Goal: Book appointment/travel/reservation

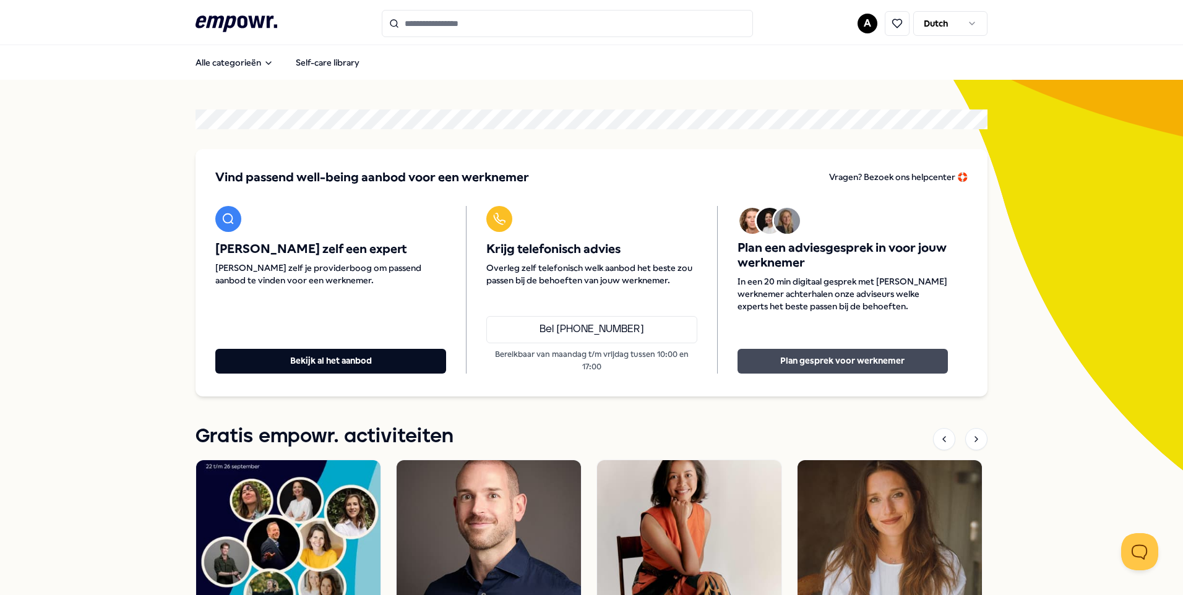
click at [779, 363] on button "Plan gesprek voor werknemer" at bounding box center [842, 361] width 210 height 25
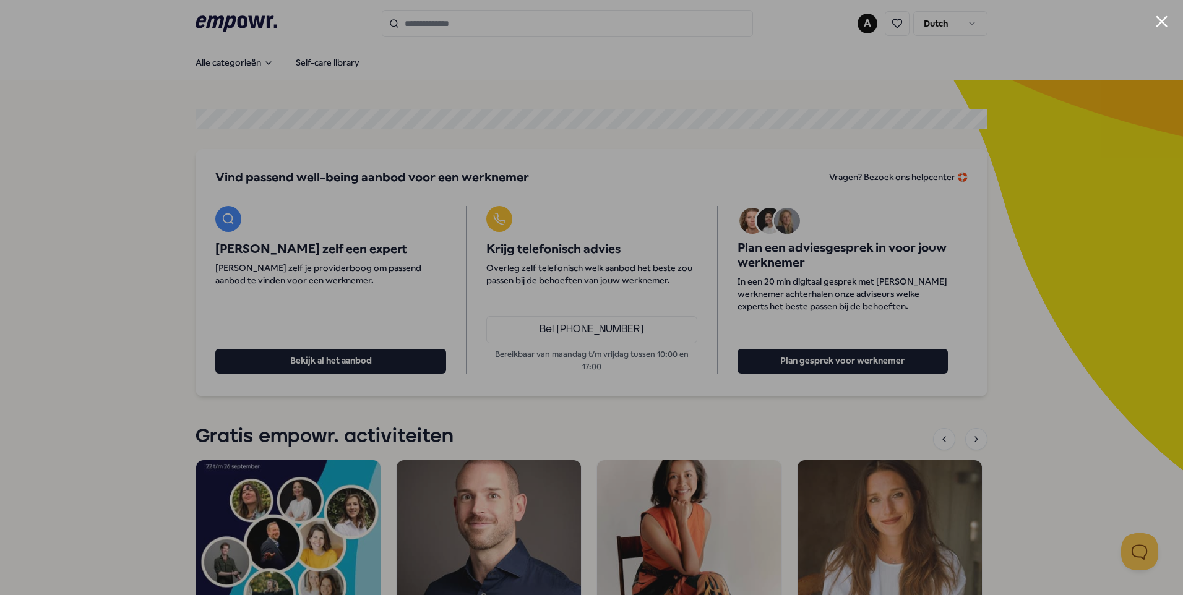
click at [1028, 394] on div at bounding box center [591, 297] width 1183 height 595
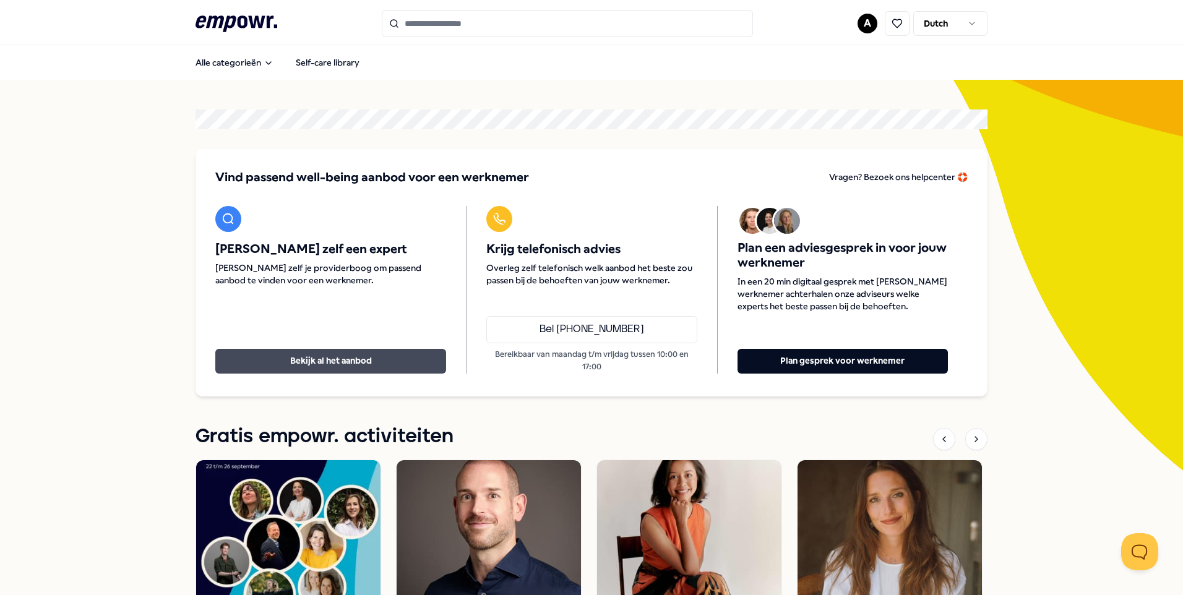
click at [329, 356] on button "Bekijk al het aanbod" at bounding box center [330, 361] width 231 height 25
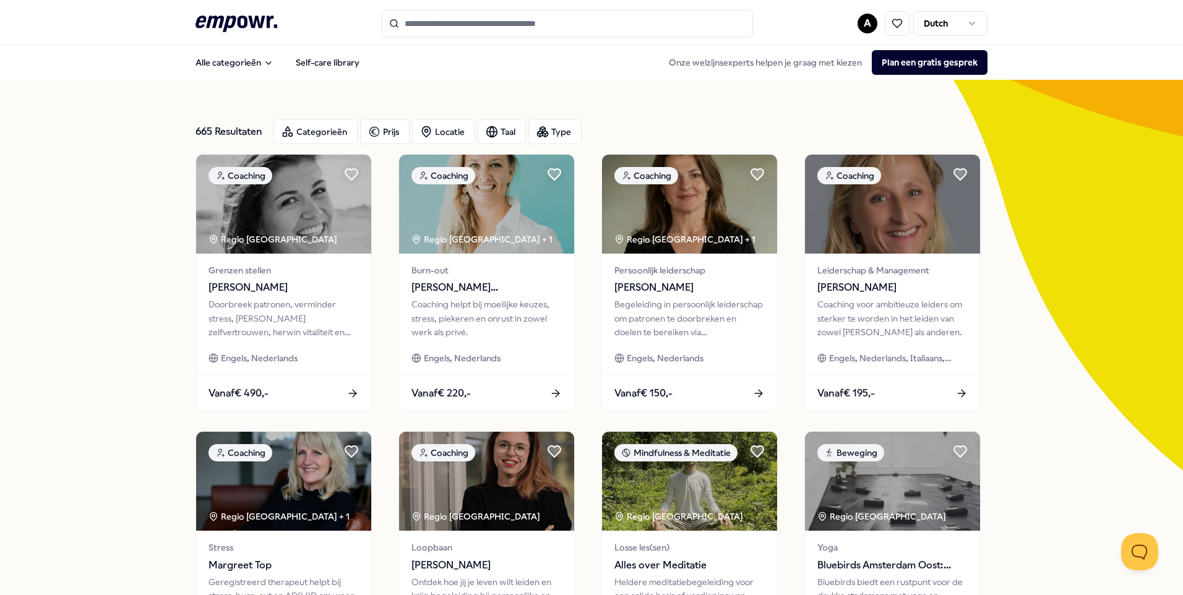
click at [419, 24] on input "Search for products, categories or subcategories" at bounding box center [567, 23] width 371 height 27
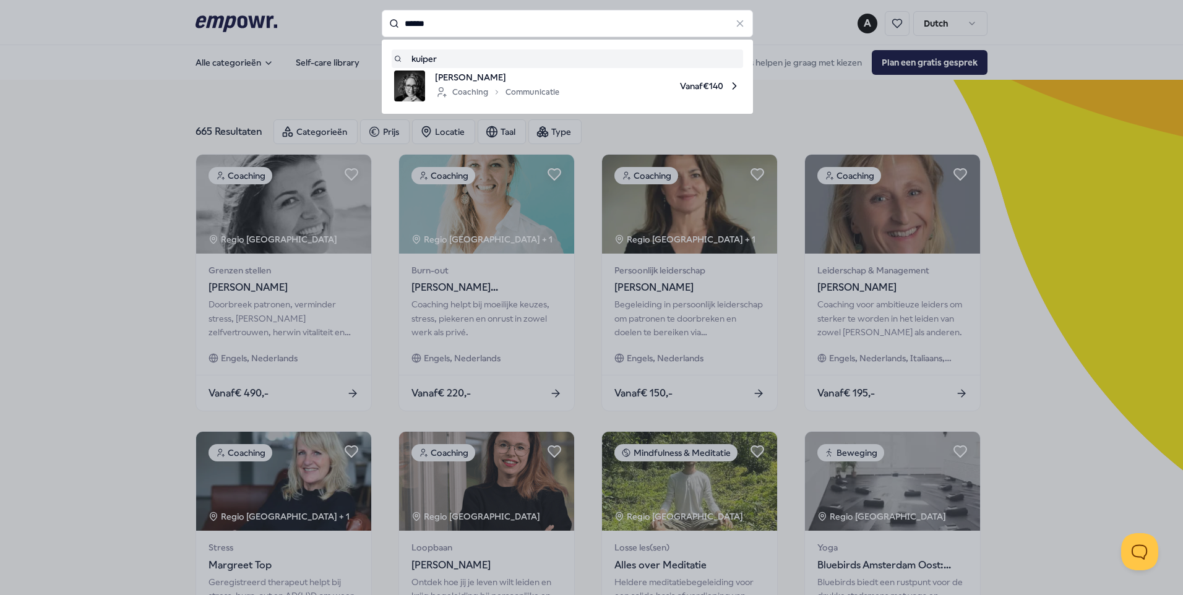
type input "******"
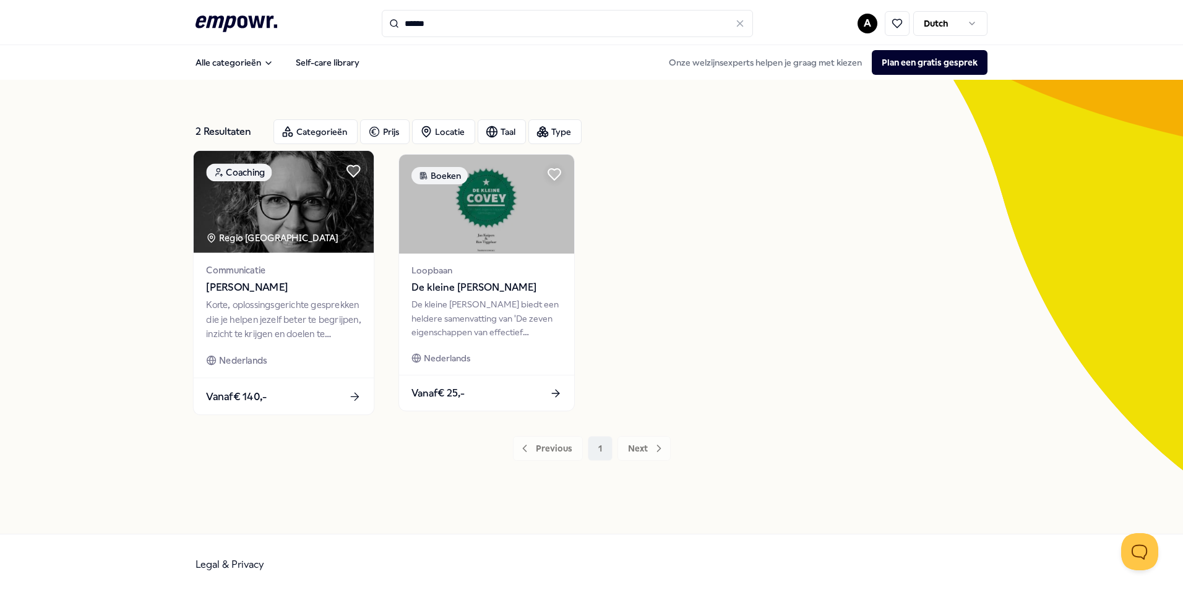
click at [242, 285] on span "Metteke Kuiper" at bounding box center [283, 288] width 155 height 16
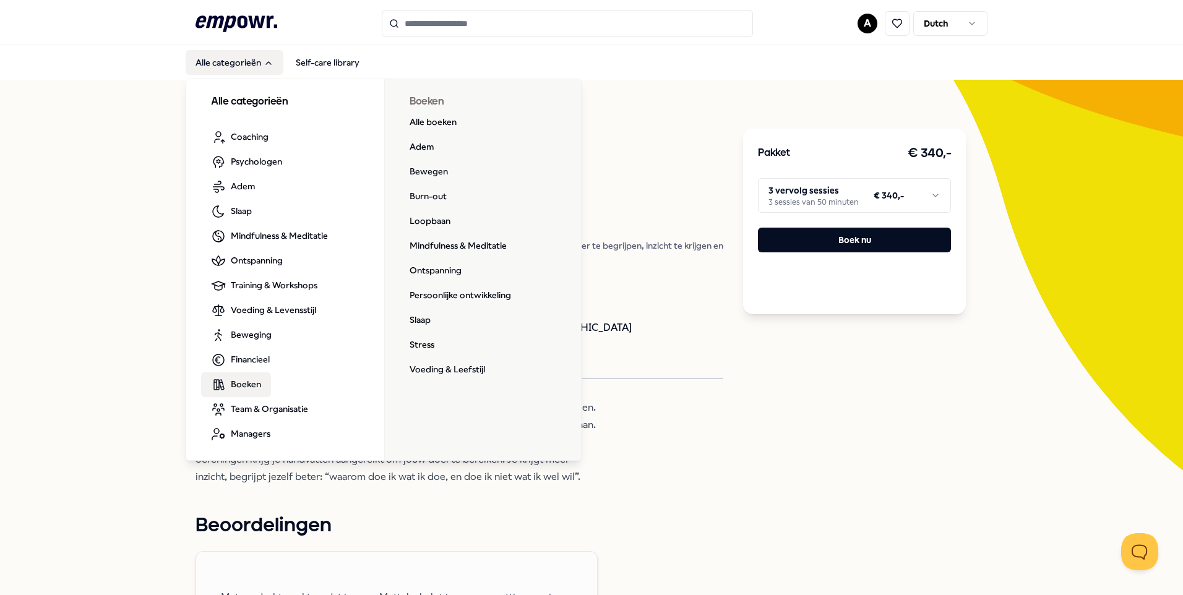
click at [244, 382] on span "Boeken" at bounding box center [246, 384] width 30 height 14
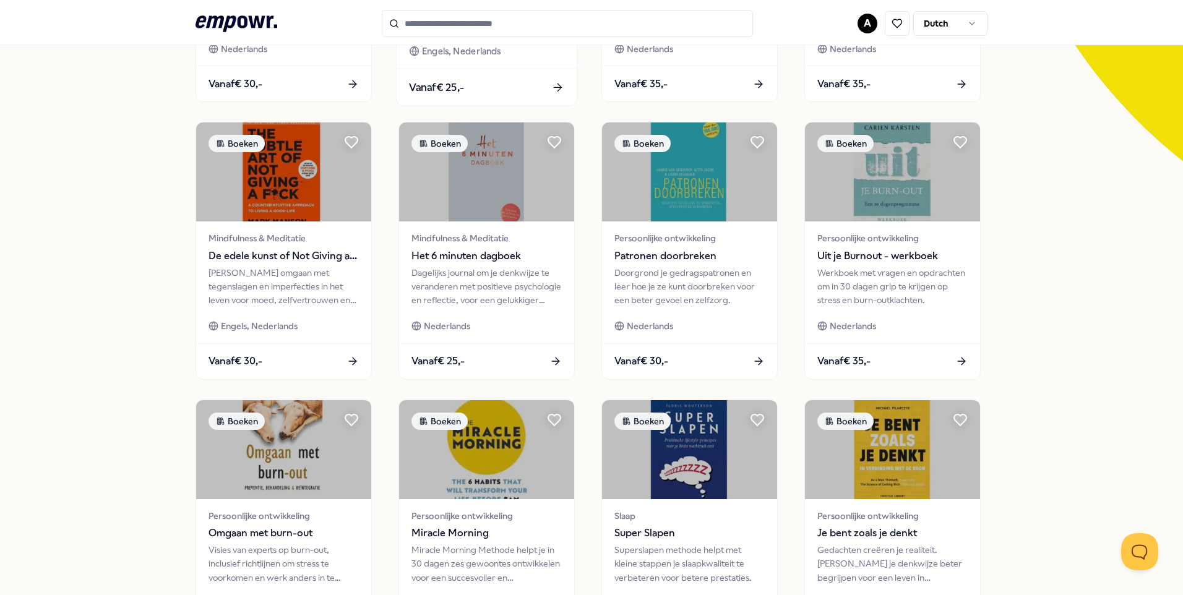
scroll to position [495, 0]
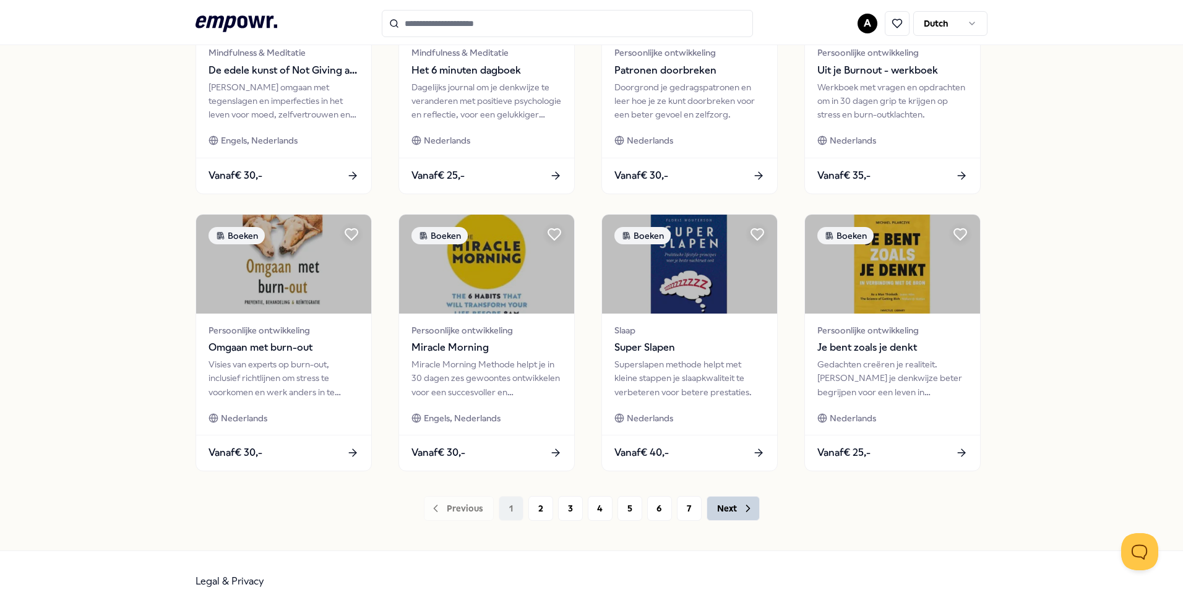
click at [727, 510] on button "Next" at bounding box center [732, 508] width 53 height 25
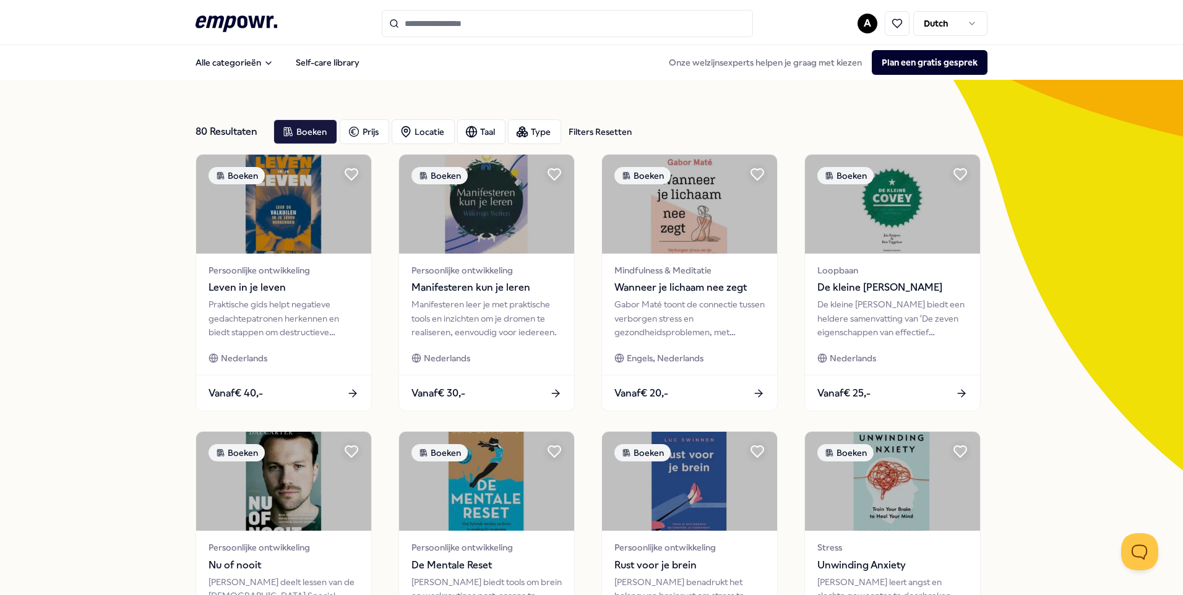
click at [435, 22] on input "Search for products, categories or subcategories" at bounding box center [567, 23] width 371 height 27
click at [913, 61] on button "Plan een gratis gesprek" at bounding box center [929, 62] width 116 height 25
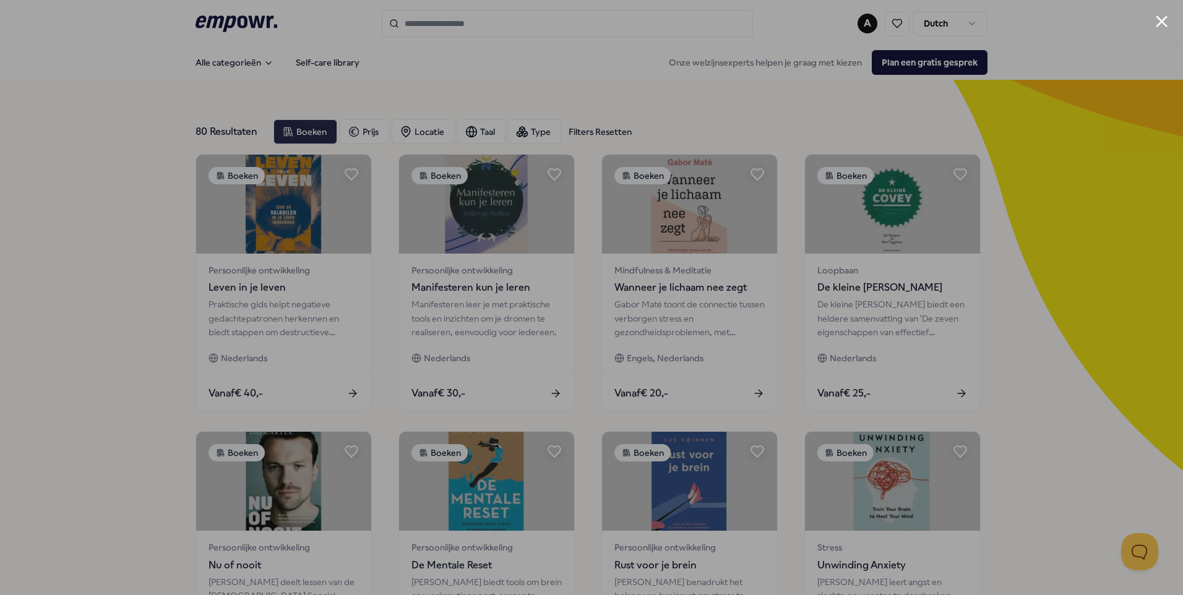
click at [1057, 270] on div at bounding box center [591, 297] width 1183 height 595
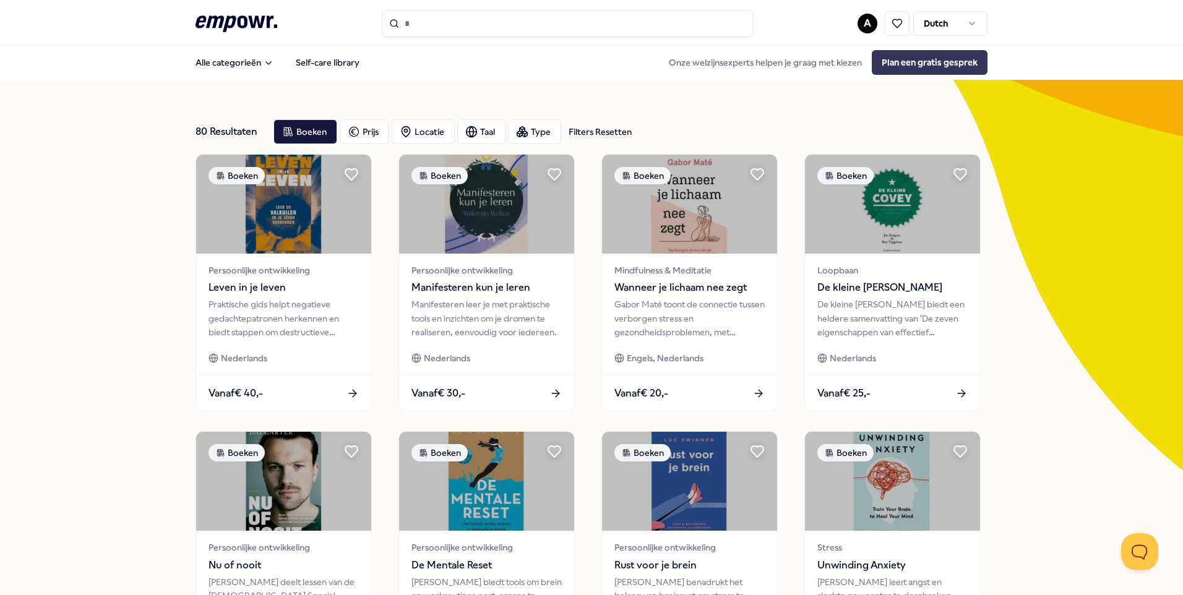
click at [907, 61] on button "Plan een gratis gesprek" at bounding box center [929, 62] width 116 height 25
